Goal: Task Accomplishment & Management: Complete application form

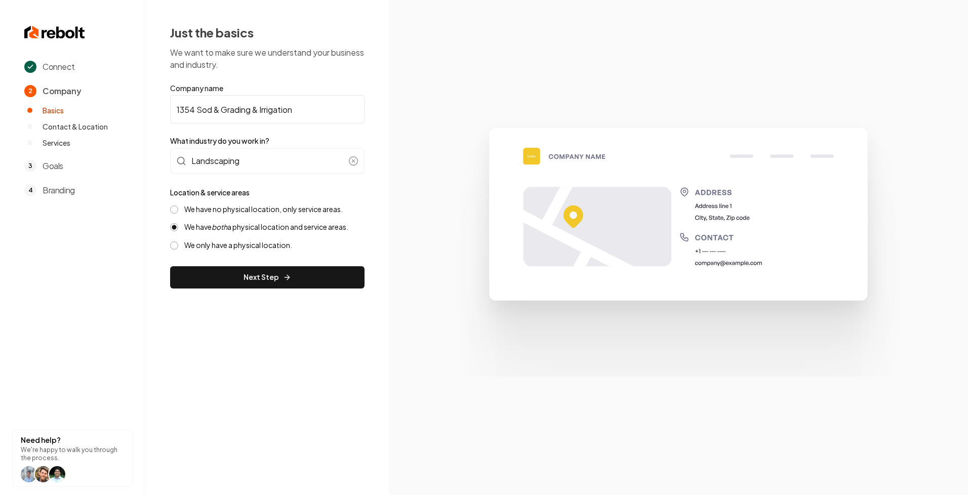
click at [54, 30] on img at bounding box center [54, 32] width 61 height 16
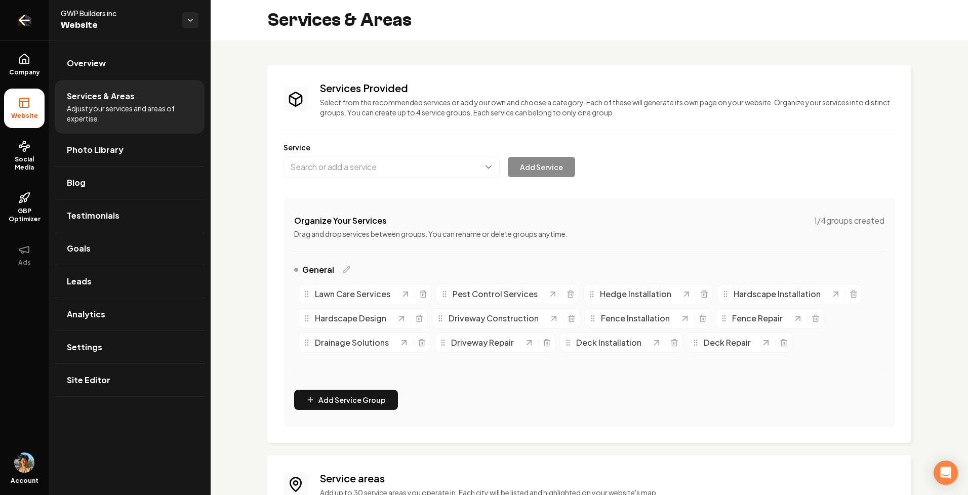
click at [9, 19] on link "Return to dashboard" at bounding box center [24, 20] width 49 height 41
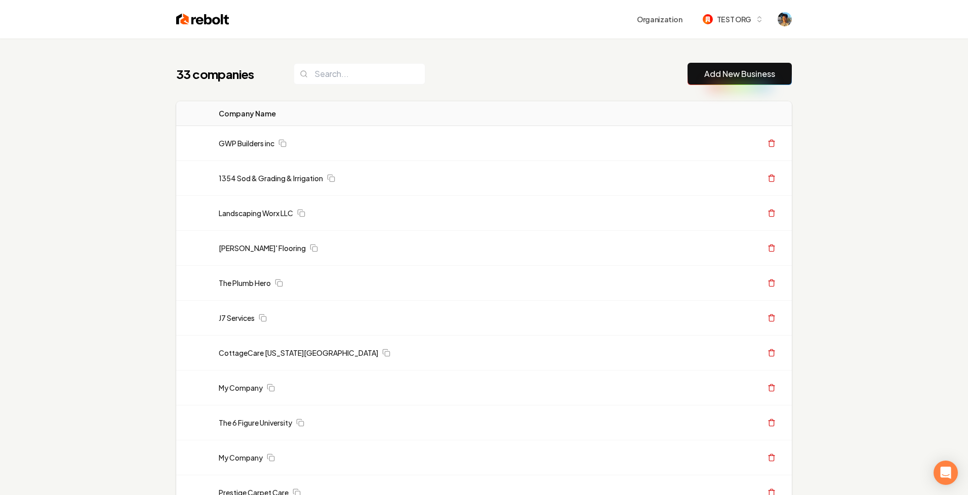
click at [715, 77] on link "Add New Business" at bounding box center [739, 74] width 71 height 12
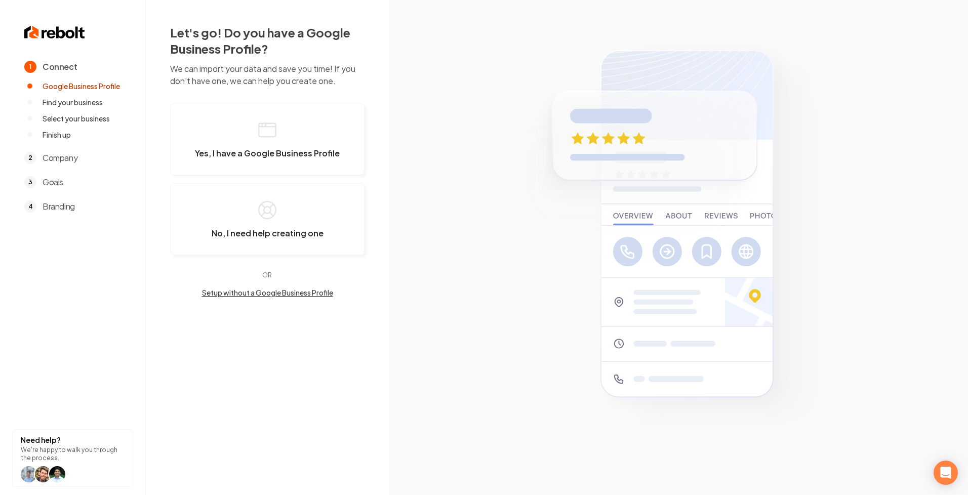
click at [219, 286] on div "OR Setup without a Google Business Profile" at bounding box center [267, 284] width 194 height 26
click at [243, 147] on button "Yes, I have a Google Business Profile" at bounding box center [267, 139] width 194 height 72
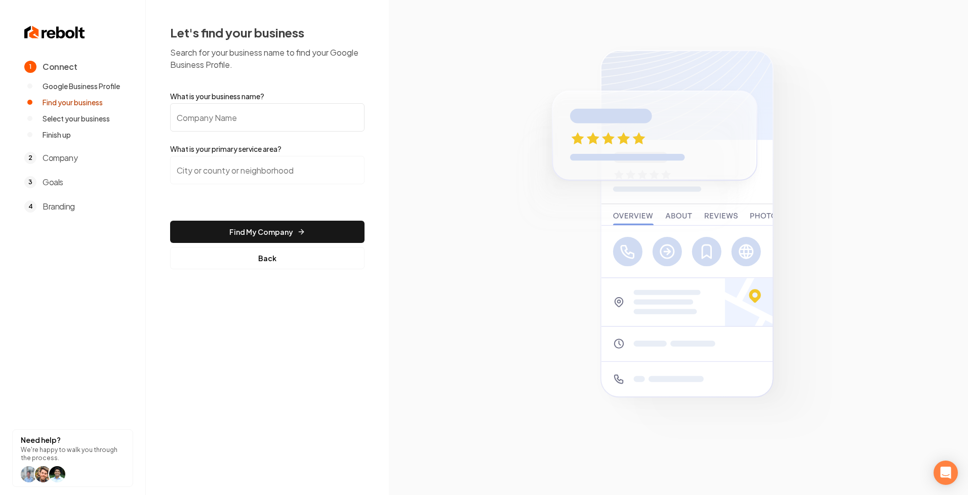
click at [238, 112] on input "What is your business name?" at bounding box center [267, 117] width 194 height 28
type input "1354 sod"
click at [263, 232] on button "Find My Company" at bounding box center [267, 232] width 194 height 22
click at [235, 173] on input "search" at bounding box center [267, 170] width 194 height 28
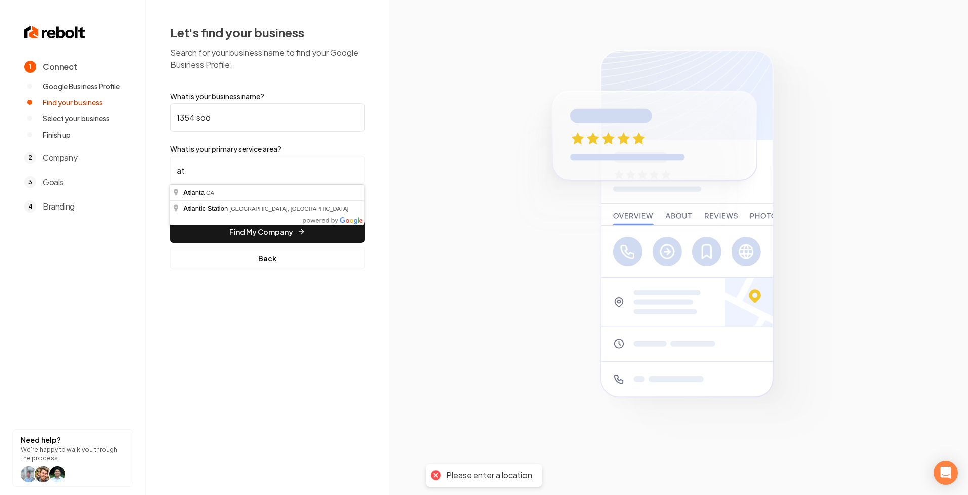
type input "[GEOGRAPHIC_DATA], [GEOGRAPHIC_DATA]"
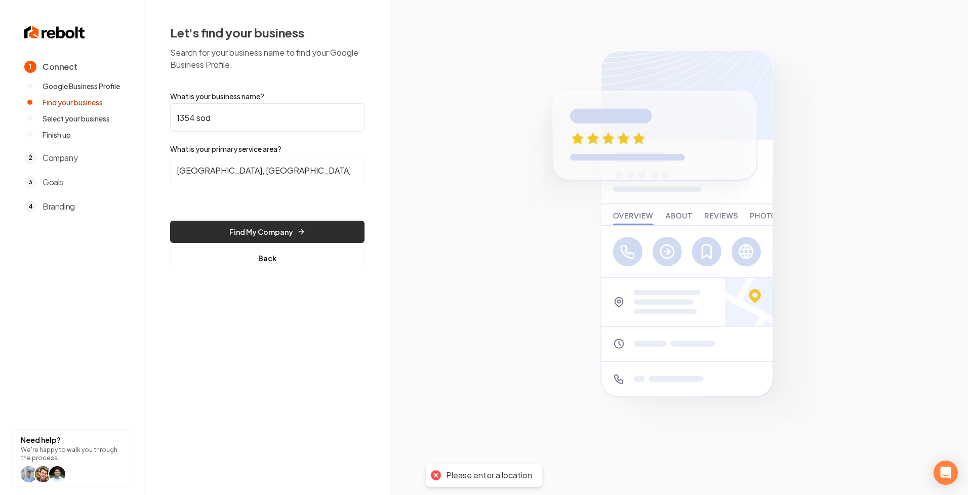
click at [242, 240] on button "Find My Company" at bounding box center [267, 232] width 194 height 22
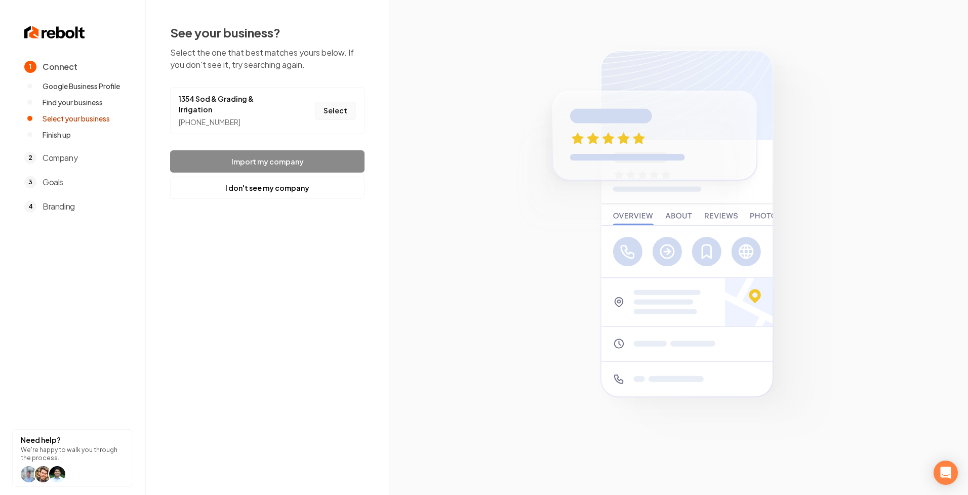
click at [331, 105] on button "Select" at bounding box center [335, 111] width 41 height 18
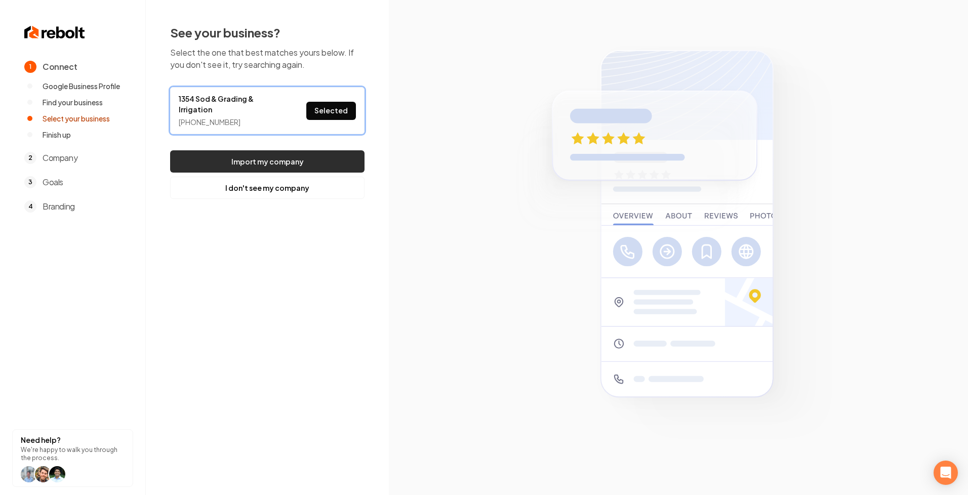
click at [255, 152] on button "Import my company" at bounding box center [267, 161] width 194 height 22
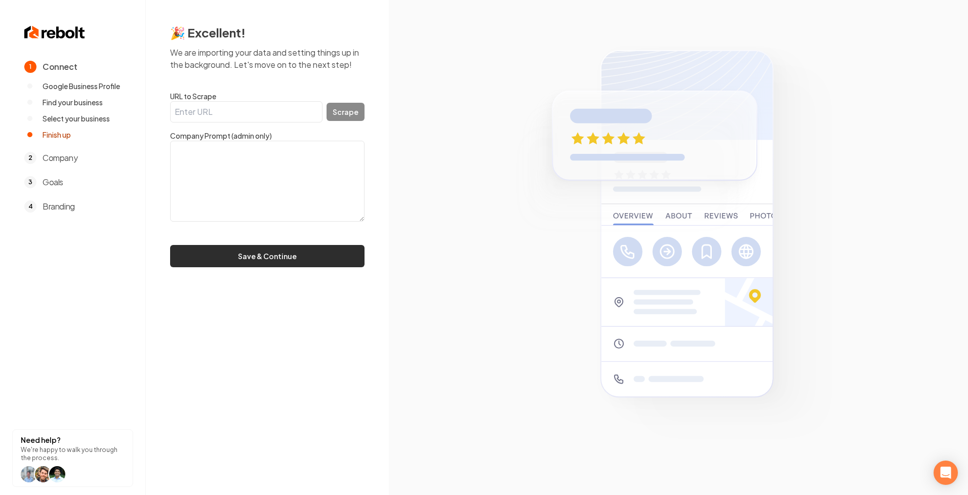
click at [237, 256] on button "Save & Continue" at bounding box center [267, 256] width 194 height 22
